Goal: Navigation & Orientation: Find specific page/section

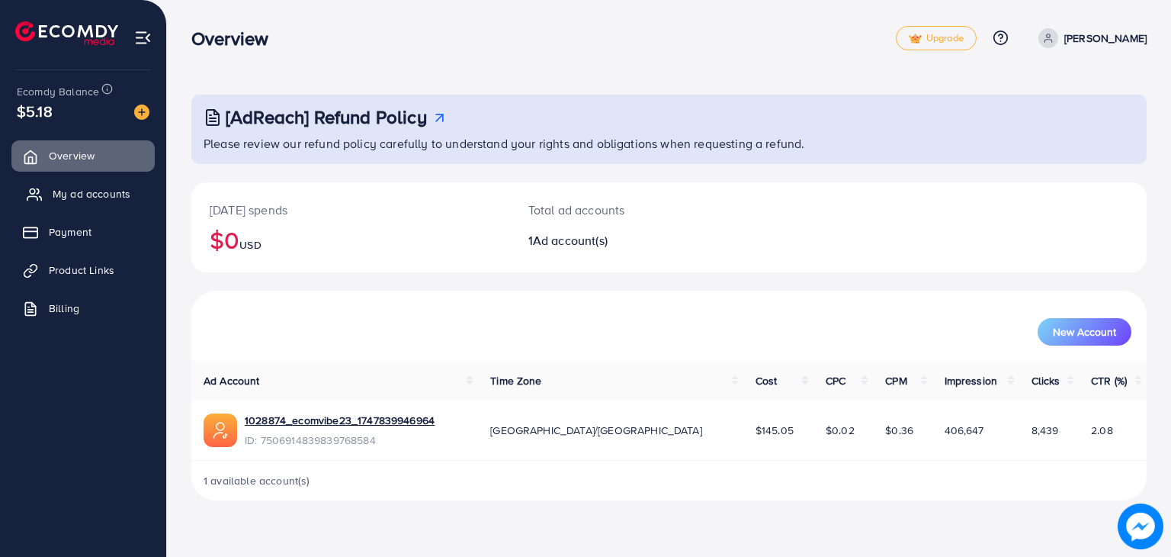
click at [43, 190] on link "My ad accounts" at bounding box center [82, 193] width 143 height 30
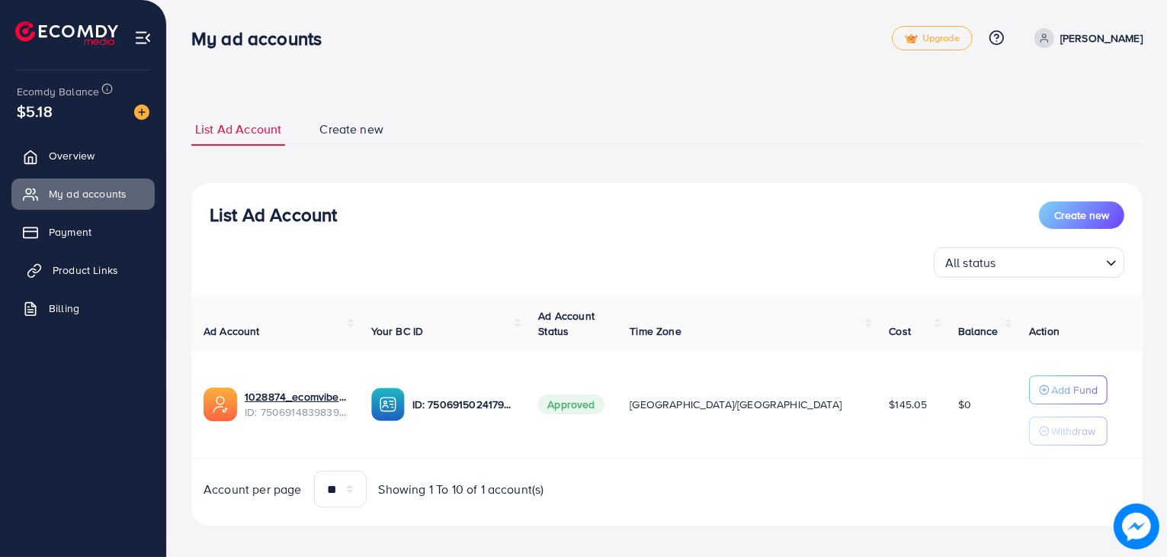
click at [112, 272] on span "Product Links" at bounding box center [86, 269] width 66 height 15
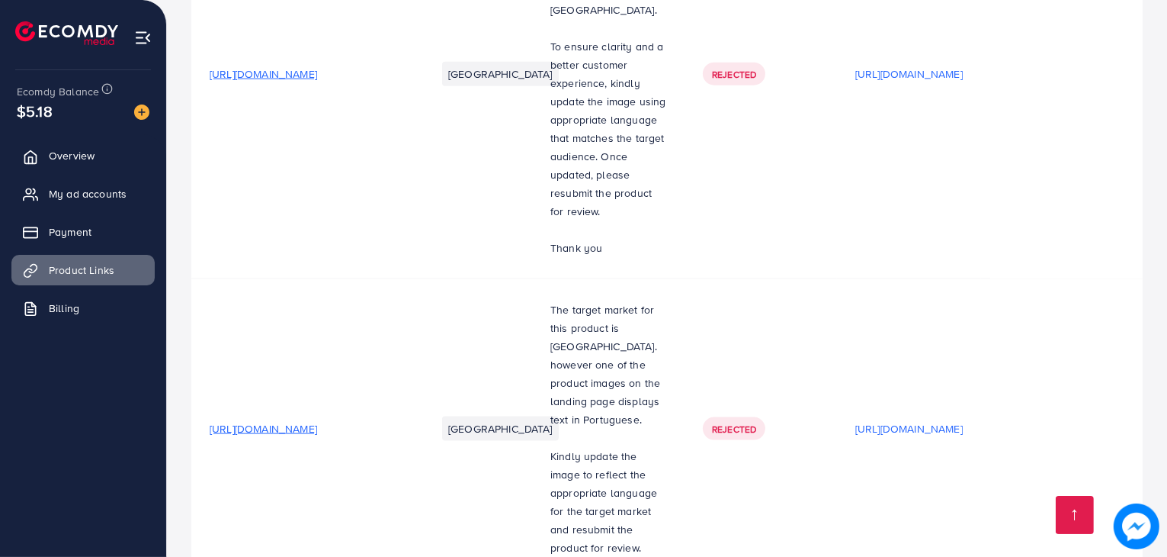
scroll to position [2351, 0]
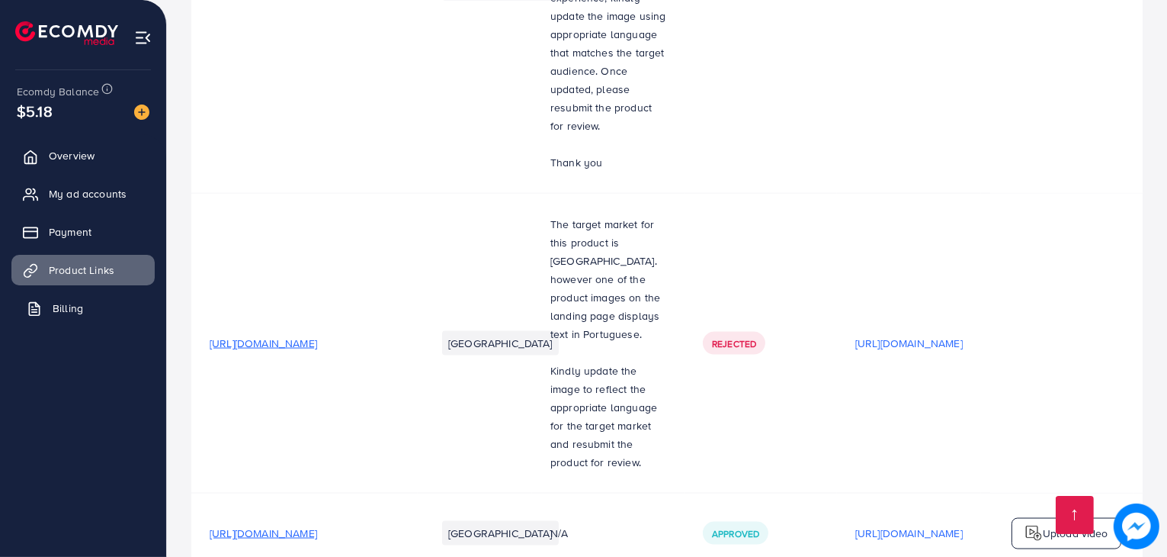
click at [71, 300] on span "Billing" at bounding box center [68, 307] width 30 height 15
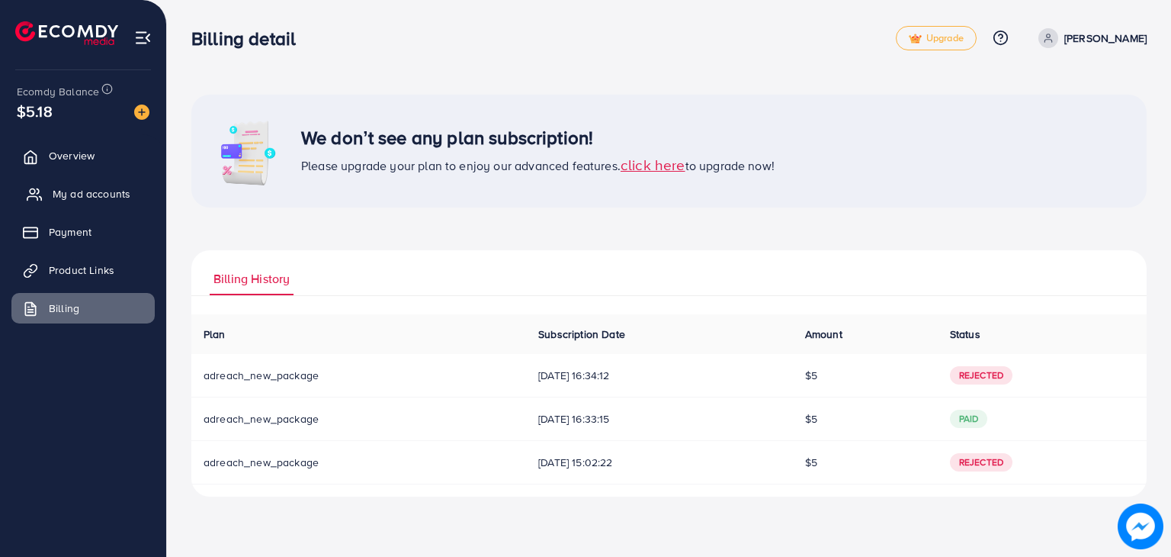
click at [67, 186] on span "My ad accounts" at bounding box center [92, 193] width 78 height 15
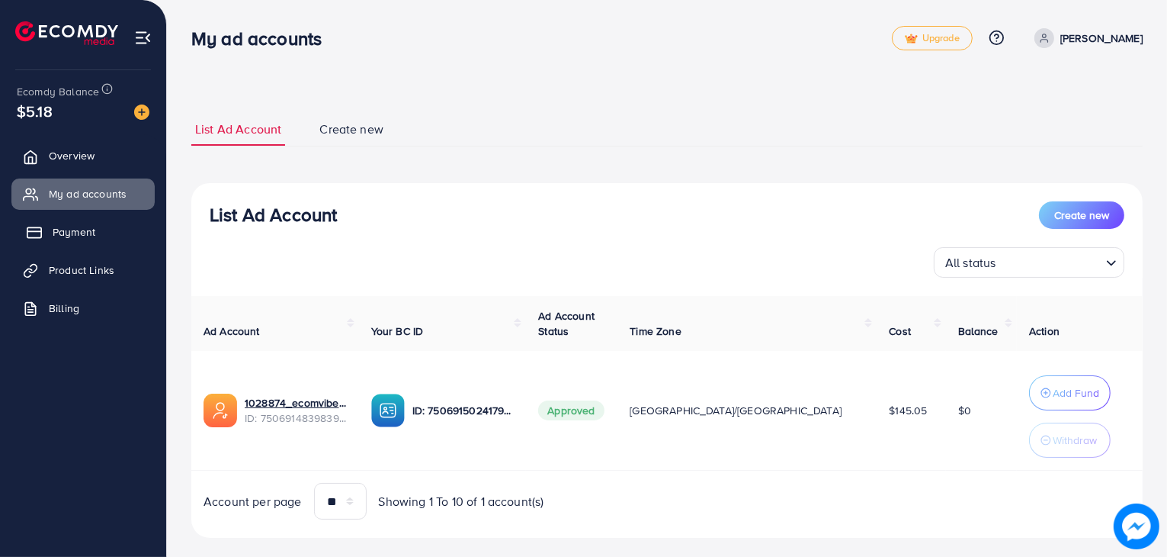
click at [97, 227] on link "Payment" at bounding box center [82, 232] width 143 height 30
